Goal: Communication & Community: Answer question/provide support

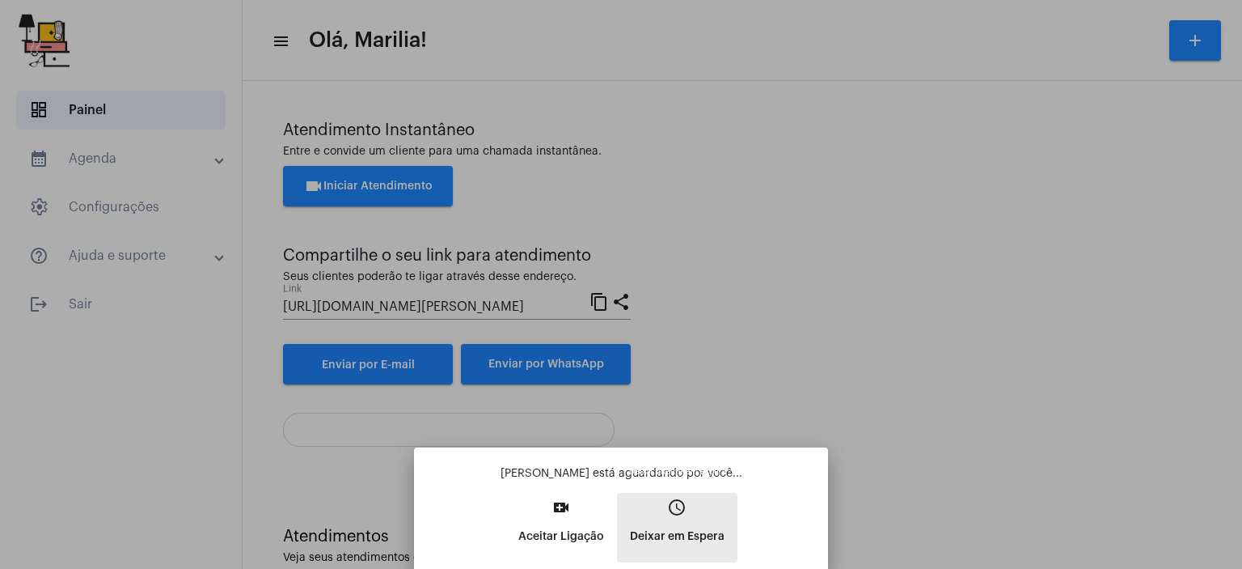
click at [709, 507] on button "access_time Deixar em [GEOGRAPHIC_DATA]" at bounding box center [677, 528] width 121 height 70
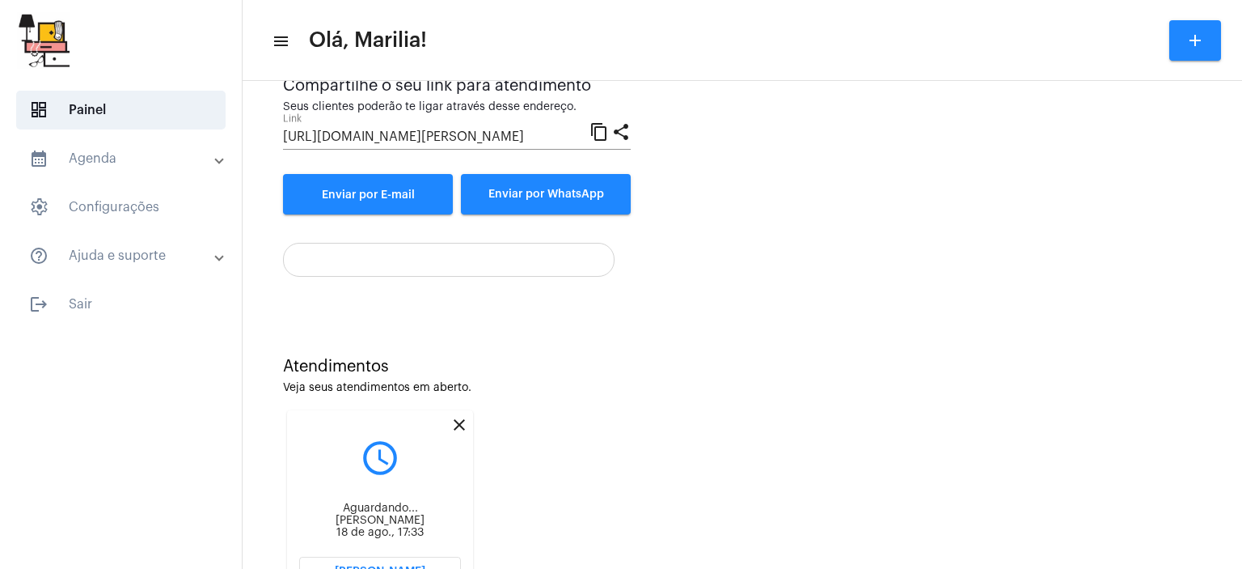
scroll to position [243, 0]
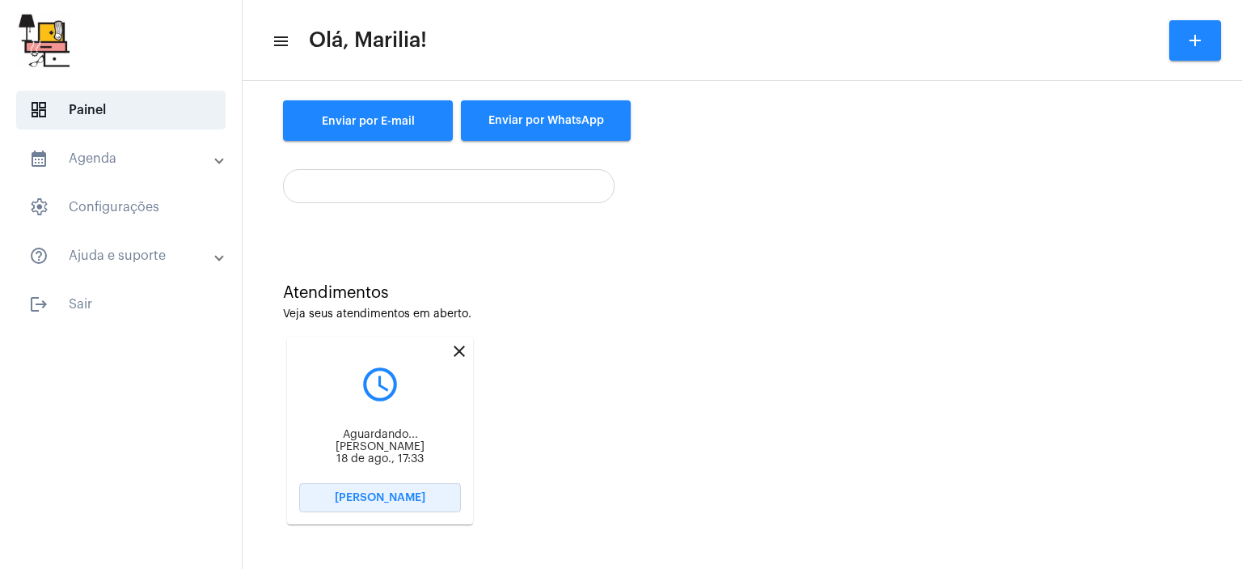
click at [366, 497] on span "[PERSON_NAME]" at bounding box center [380, 497] width 91 height 11
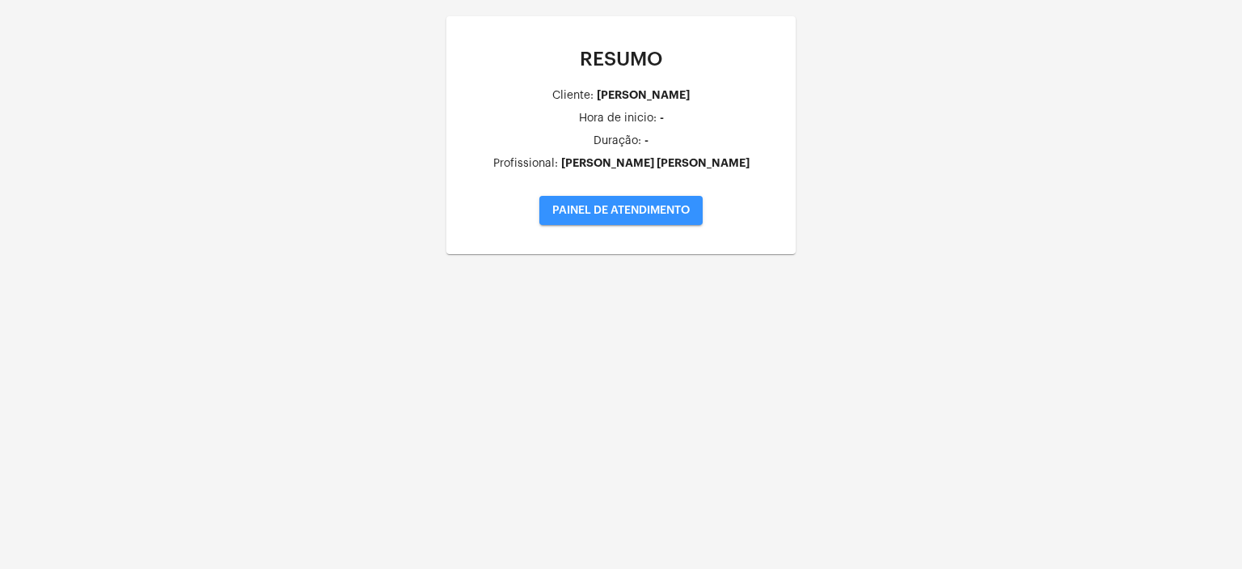
click at [650, 212] on span "PAINEL DE ATENDIMENTO" at bounding box center [620, 210] width 137 height 11
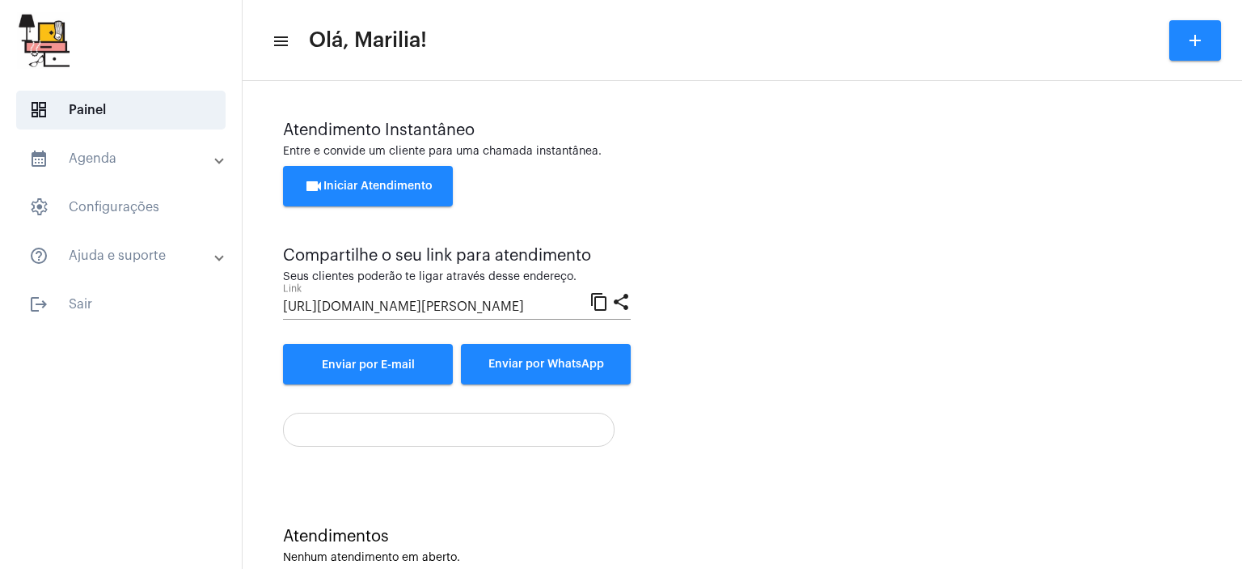
scroll to position [36, 0]
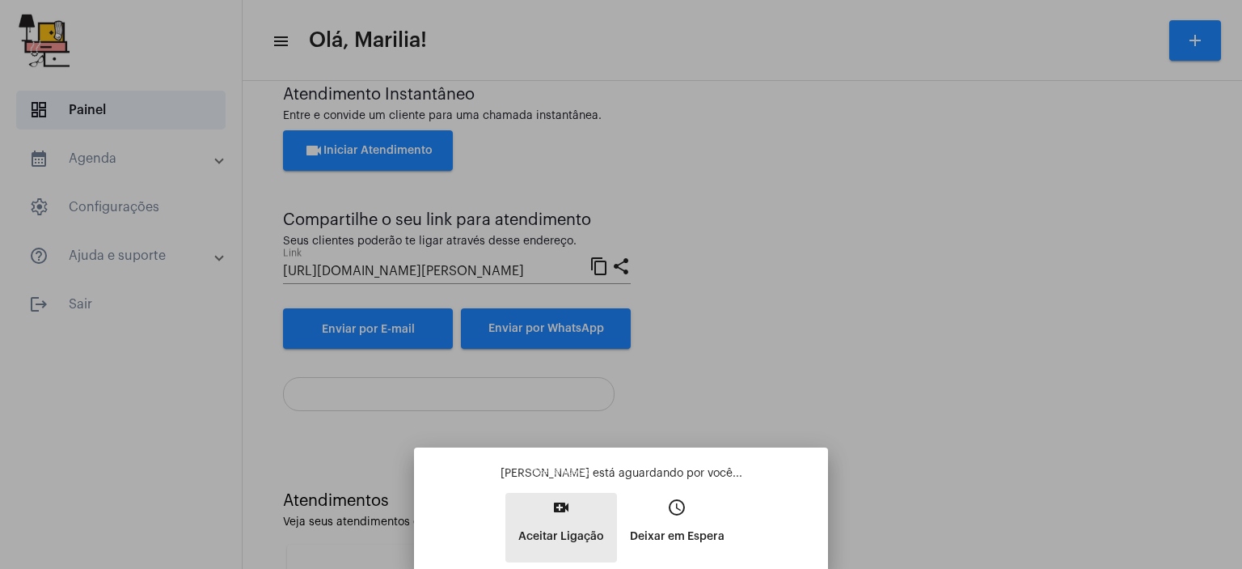
click at [582, 507] on button "video_call Aceitar Ligação" at bounding box center [562, 528] width 112 height 70
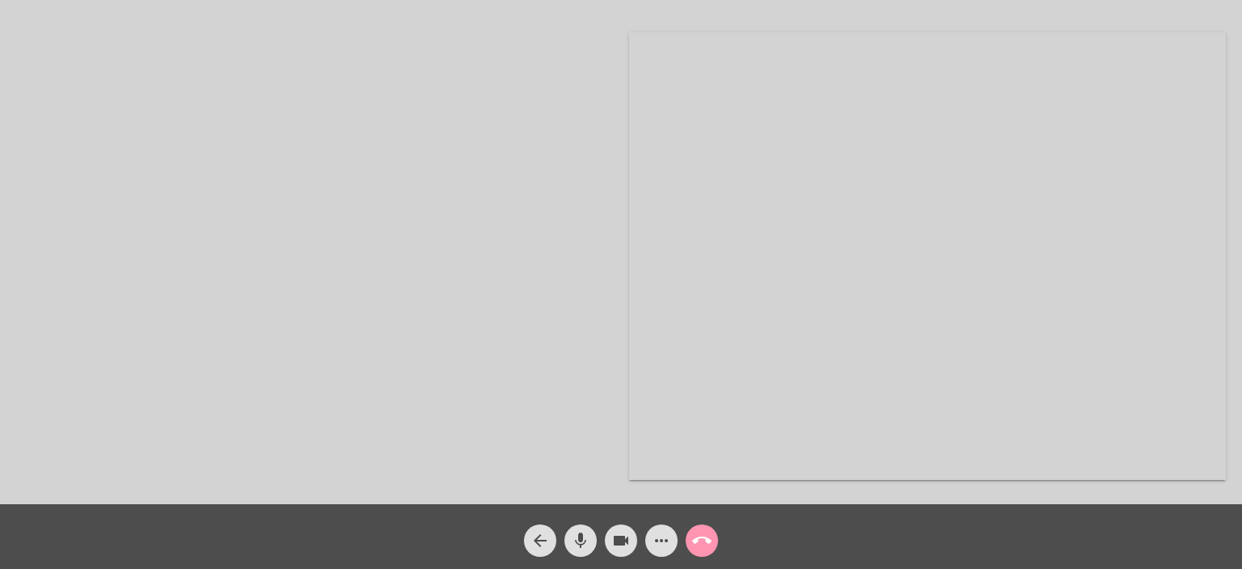
click at [603, 391] on div at bounding box center [314, 256] width 597 height 500
click at [700, 546] on mat-icon "call_end" at bounding box center [701, 540] width 19 height 19
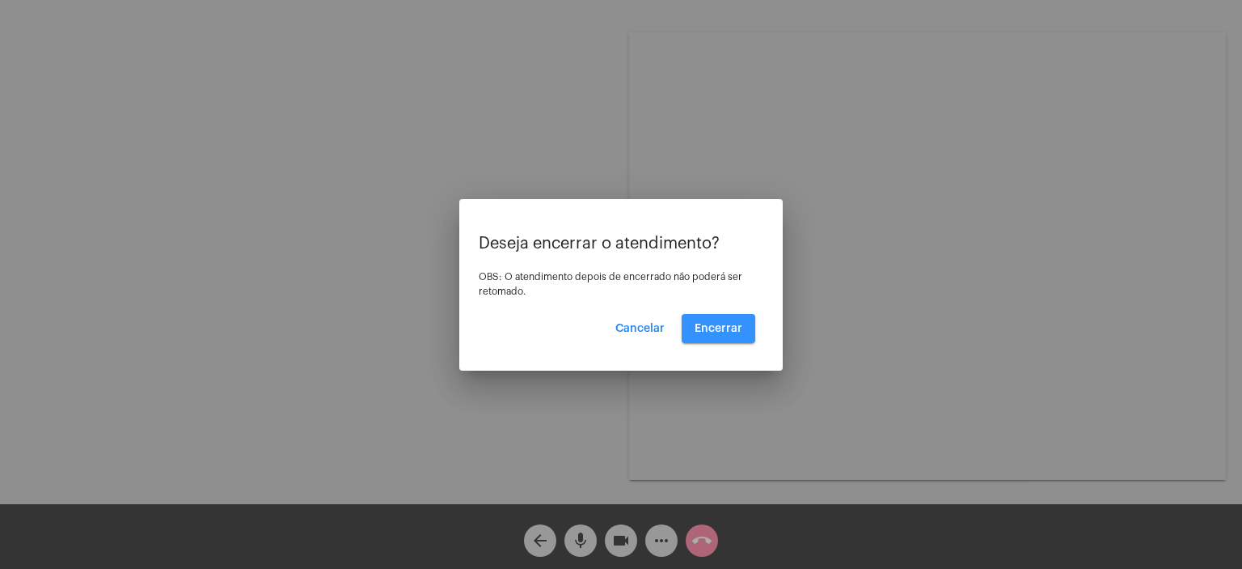
click at [721, 326] on span "Encerrar" at bounding box center [719, 328] width 48 height 11
